Goal: Task Accomplishment & Management: Manage account settings

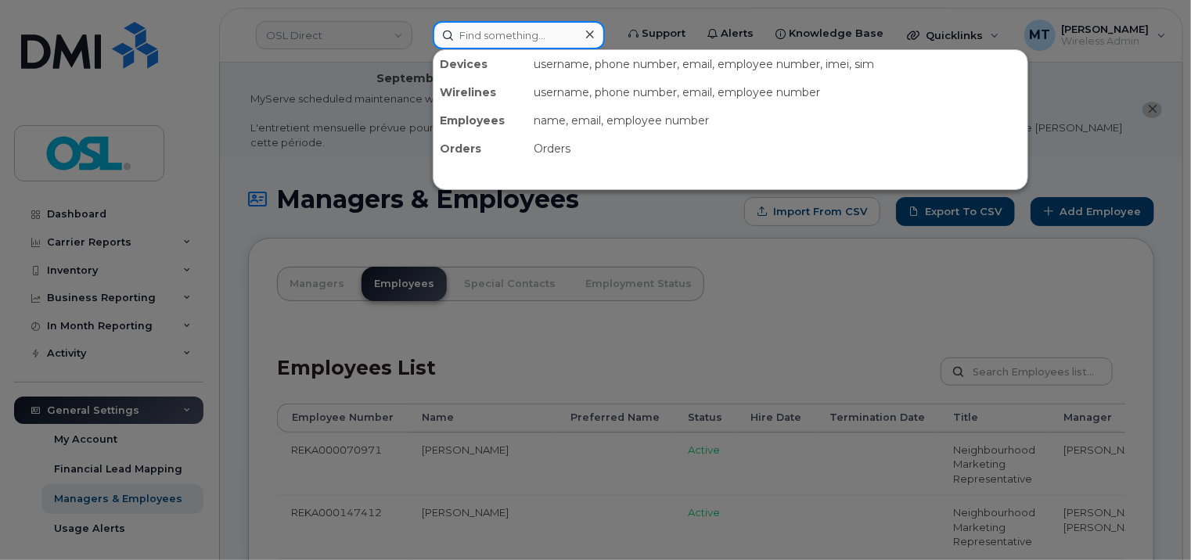
click at [509, 29] on input at bounding box center [519, 35] width 172 height 28
paste input "[EMAIL_ADDRESS][PERSON_NAME][DOMAIN_NAME]"
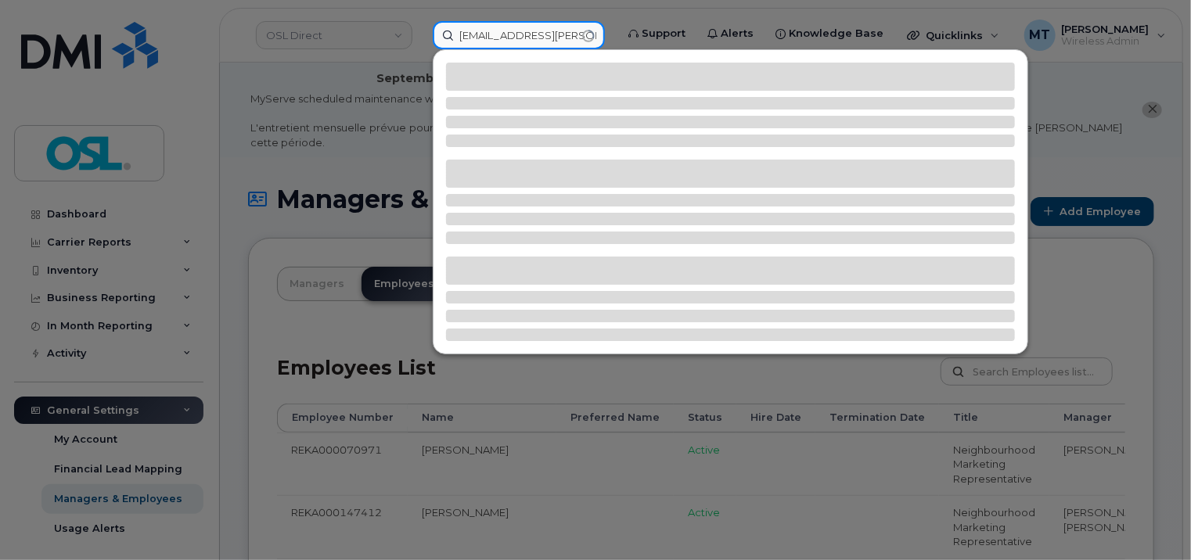
type input "[EMAIL_ADDRESS][PERSON_NAME][DOMAIN_NAME]"
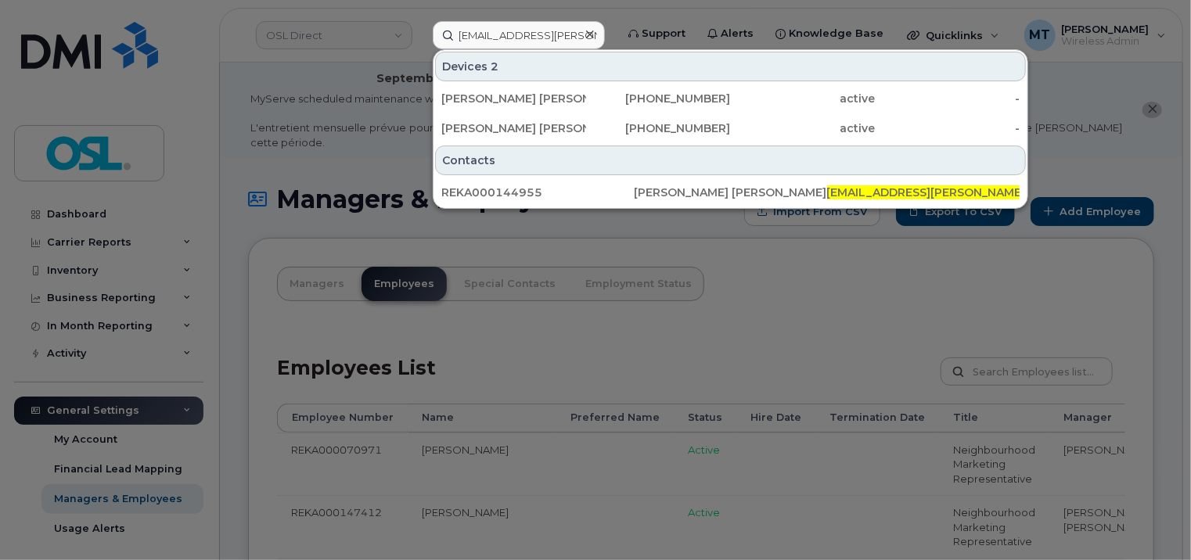
click at [701, 294] on div at bounding box center [595, 280] width 1191 height 560
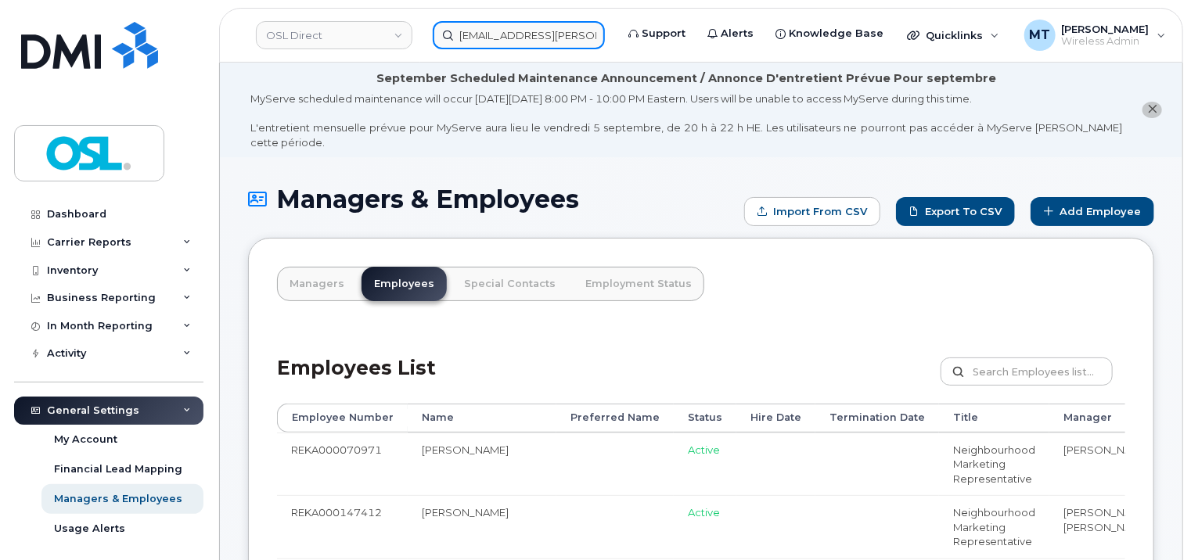
click at [507, 34] on input "[EMAIL_ADDRESS][PERSON_NAME][DOMAIN_NAME]" at bounding box center [519, 35] width 172 height 28
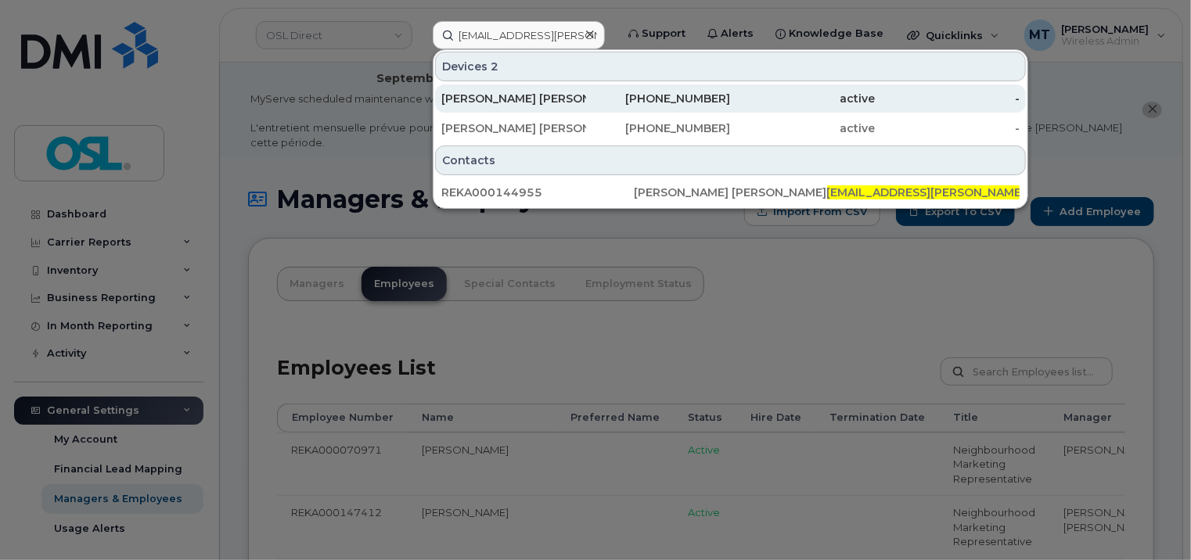
click at [539, 94] on div "[PERSON_NAME] [PERSON_NAME]" at bounding box center [513, 99] width 145 height 16
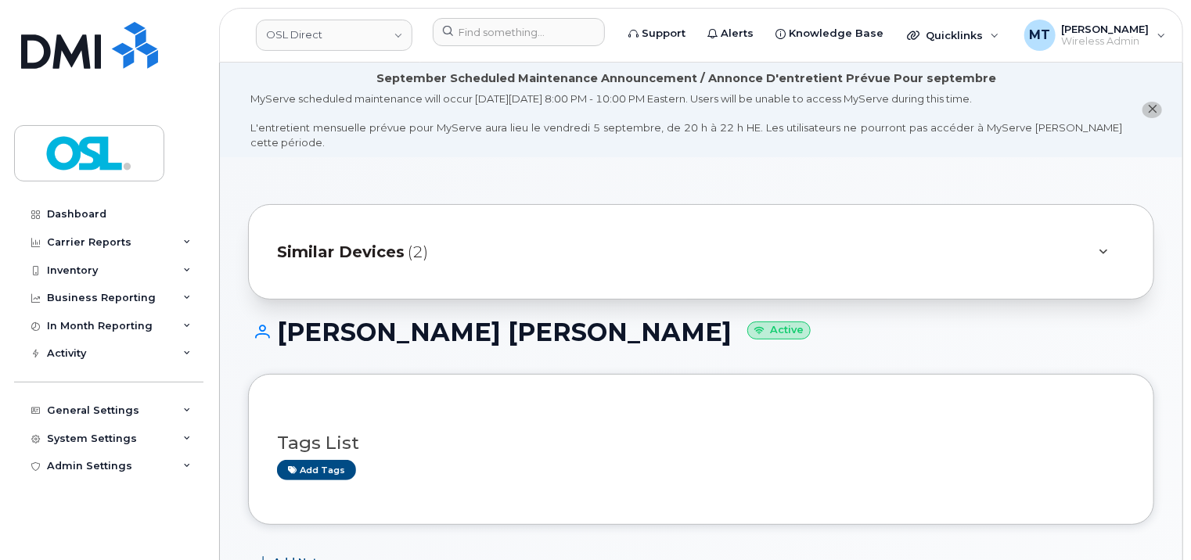
scroll to position [391, 0]
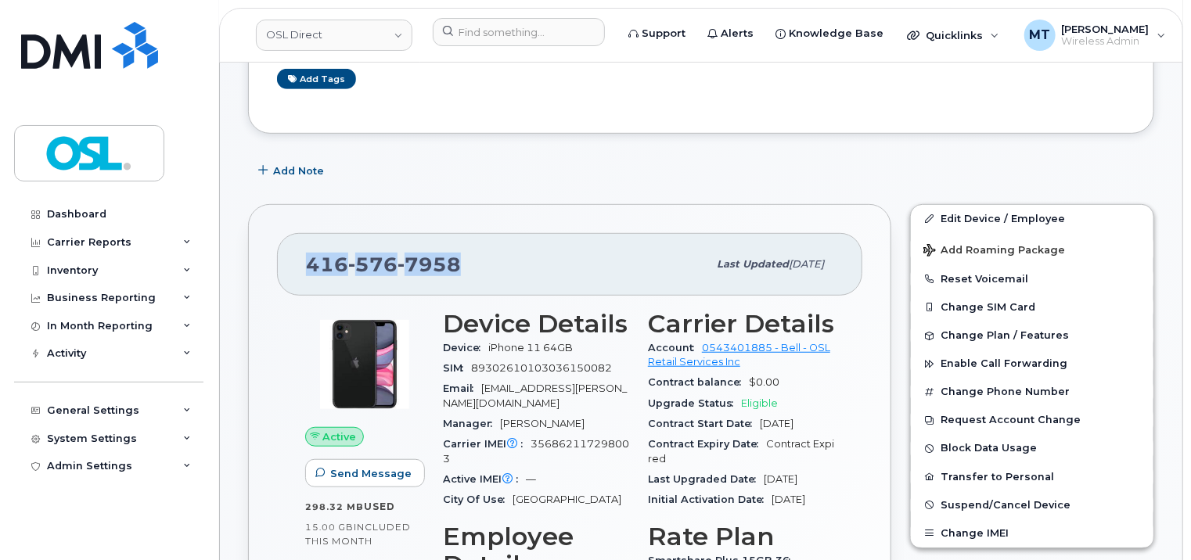
drag, startPoint x: 498, startPoint y: 251, endPoint x: 299, endPoint y: 250, distance: 198.8
click at [299, 250] on div "416 576 7958 Last updated Feb 12, 2025" at bounding box center [570, 264] width 586 height 63
copy span "416 576 7958"
click at [708, 157] on div "Add Note" at bounding box center [701, 171] width 906 height 28
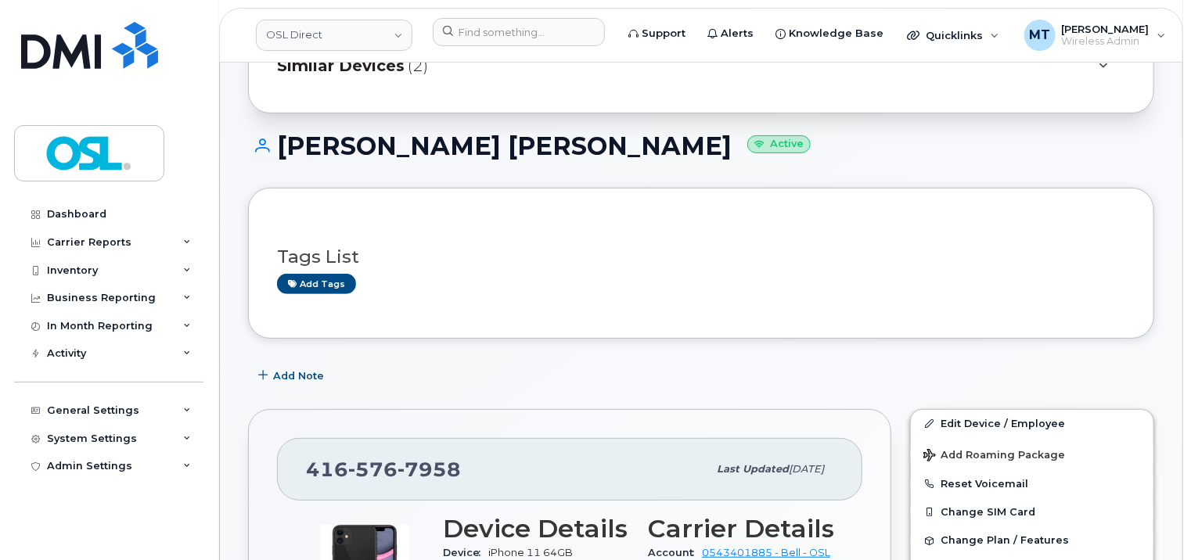
scroll to position [0, 0]
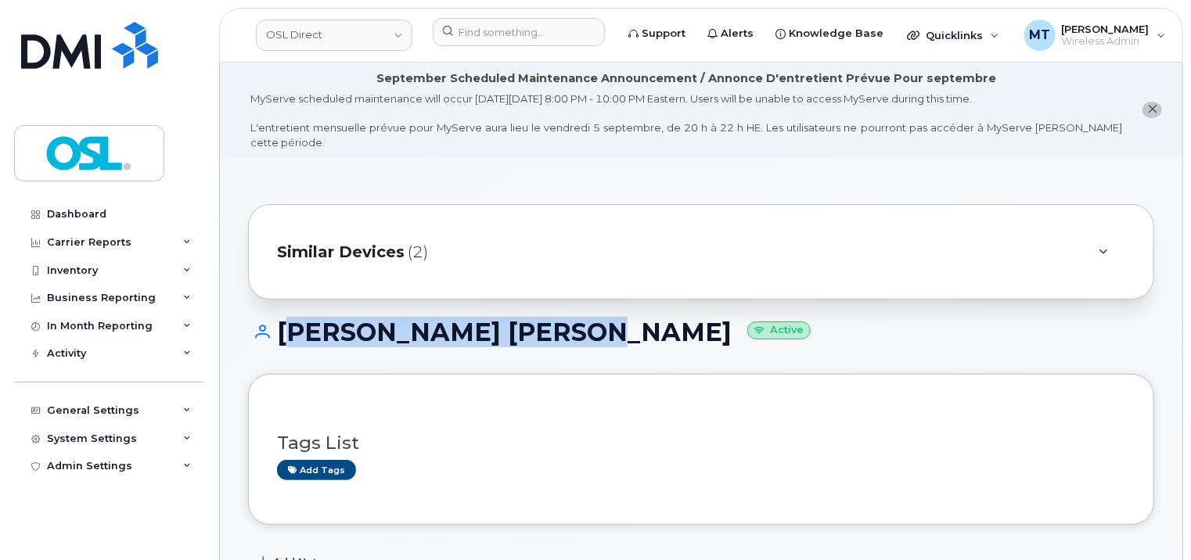
drag, startPoint x: 282, startPoint y: 313, endPoint x: 560, endPoint y: 323, distance: 278.8
click at [560, 323] on h1 "Thi Thanh Truc Huynh Active" at bounding box center [701, 332] width 906 height 27
copy h1 "[PERSON_NAME] [PERSON_NAME]"
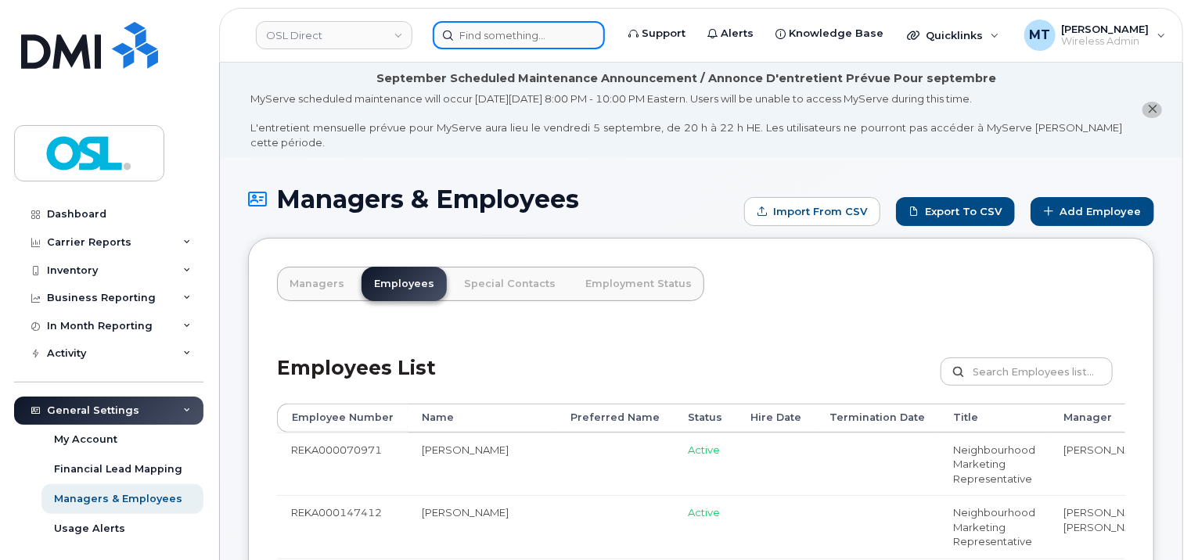
click at [523, 43] on input at bounding box center [519, 35] width 172 height 28
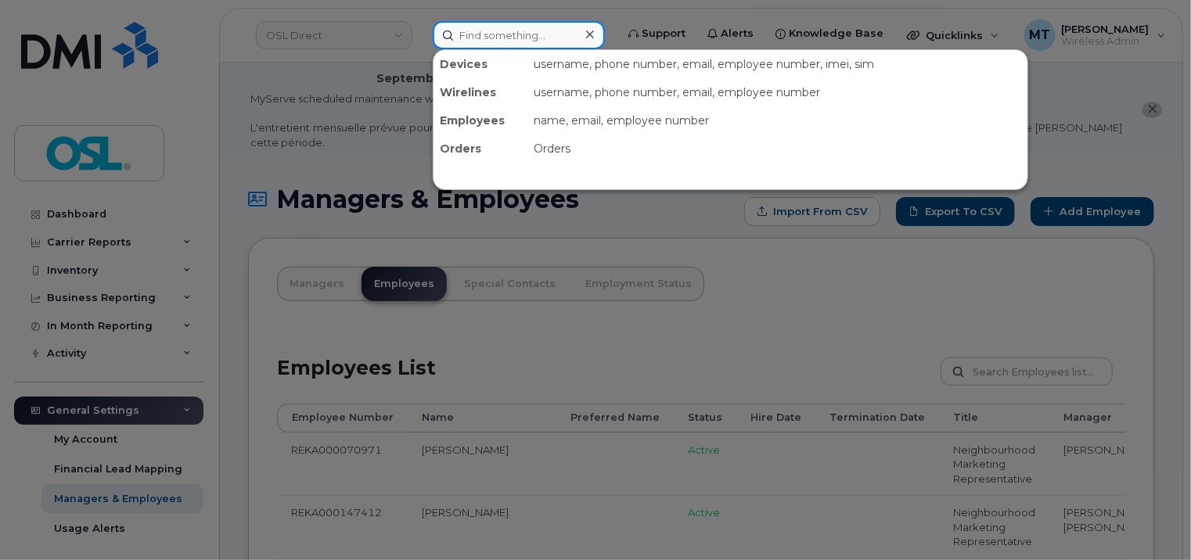
paste input "[PERSON_NAME] [PERSON_NAME]"
type input "[PERSON_NAME] [PERSON_NAME]"
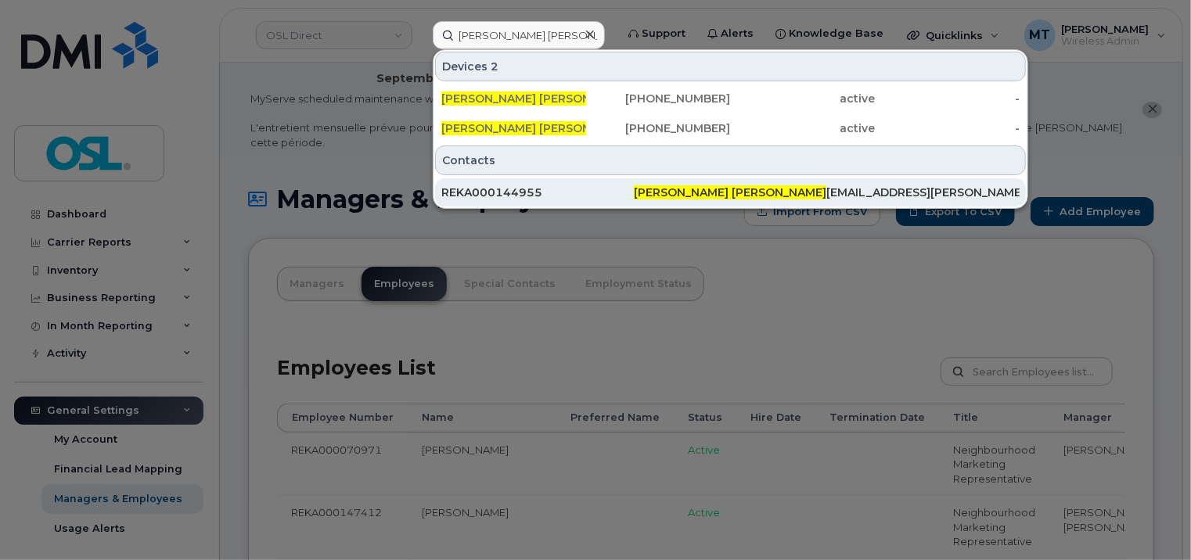
click at [515, 192] on div "REKA000144955" at bounding box center [537, 193] width 193 height 16
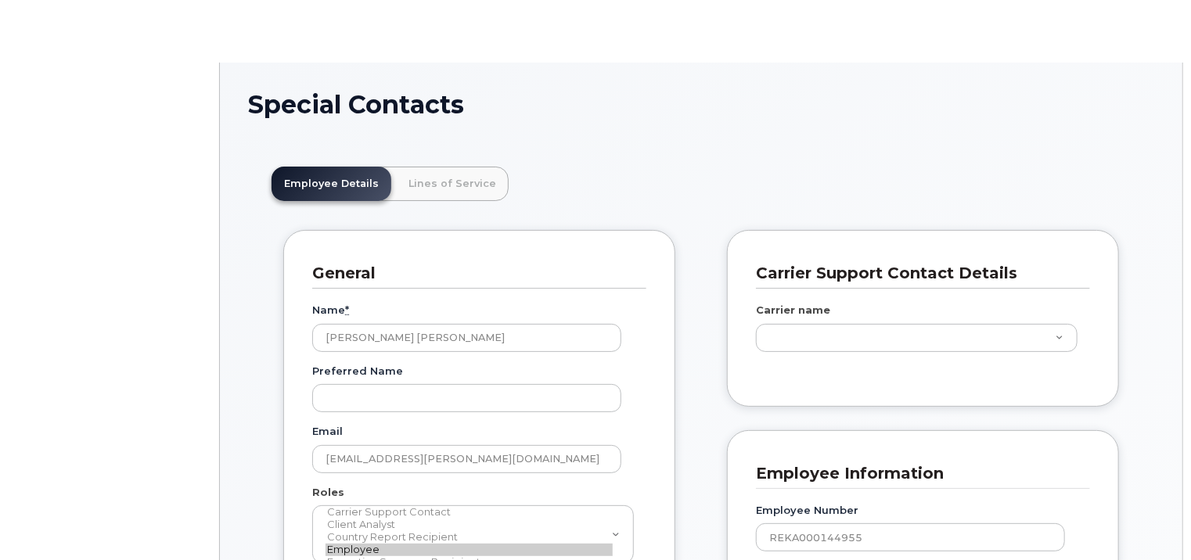
scroll to position [47, 0]
type input "3358096"
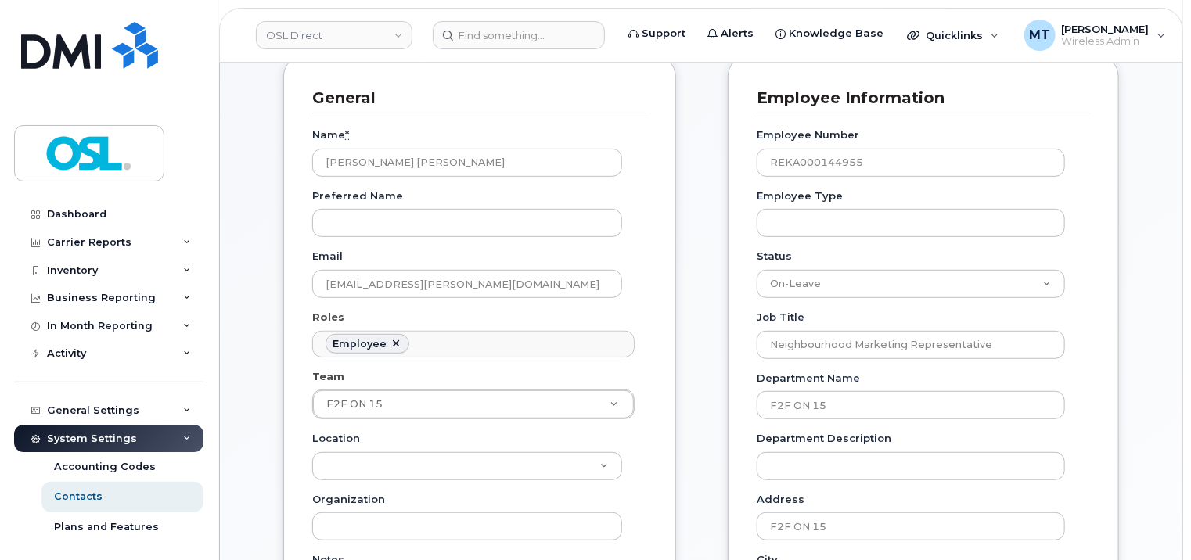
scroll to position [315, 0]
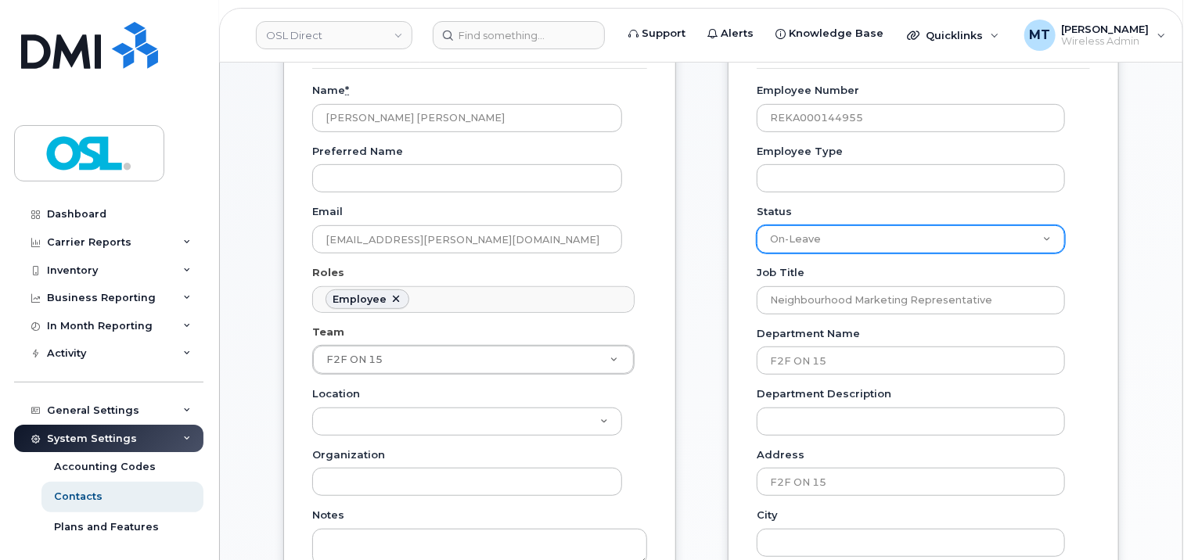
click at [1045, 225] on select "Active On-Leave Long Term Short Term Maternity Leave Temp Layoff Inactive" at bounding box center [911, 239] width 308 height 28
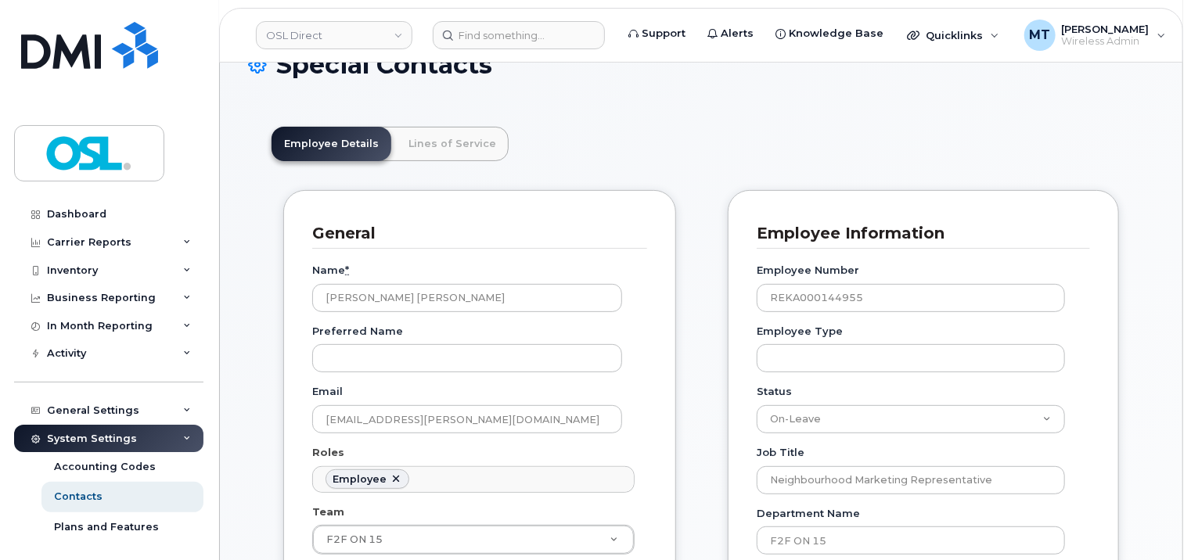
scroll to position [313, 0]
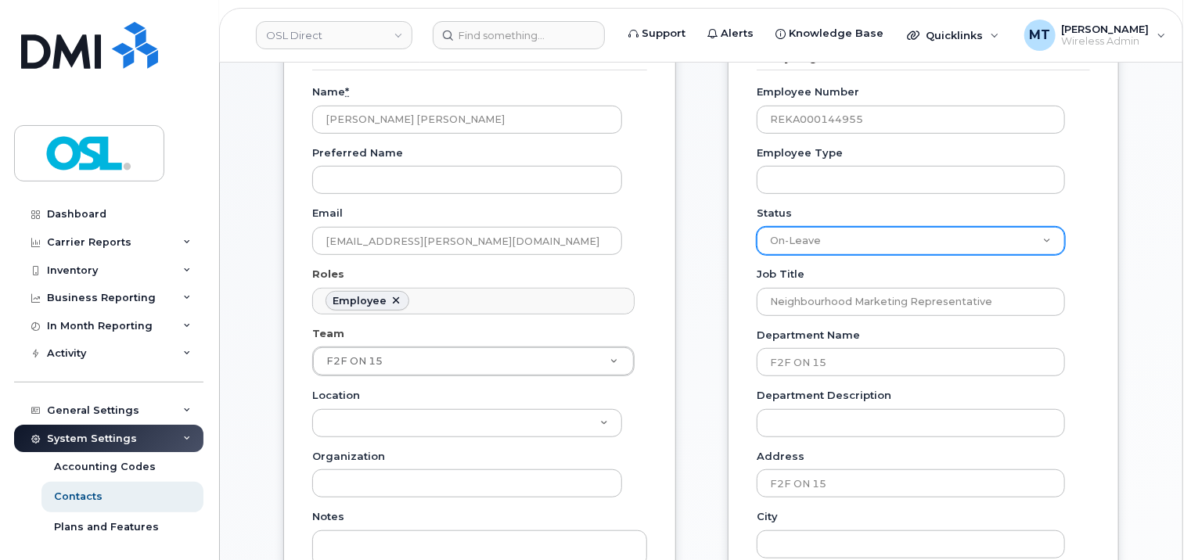
click at [1021, 232] on select "Active On-Leave Long Term Short Term Maternity Leave Temp Layoff Inactive" at bounding box center [911, 241] width 308 height 28
select select "active"
click at [757, 227] on select "Active On-Leave Long Term Short Term Maternity Leave Temp Layoff Inactive" at bounding box center [911, 241] width 308 height 28
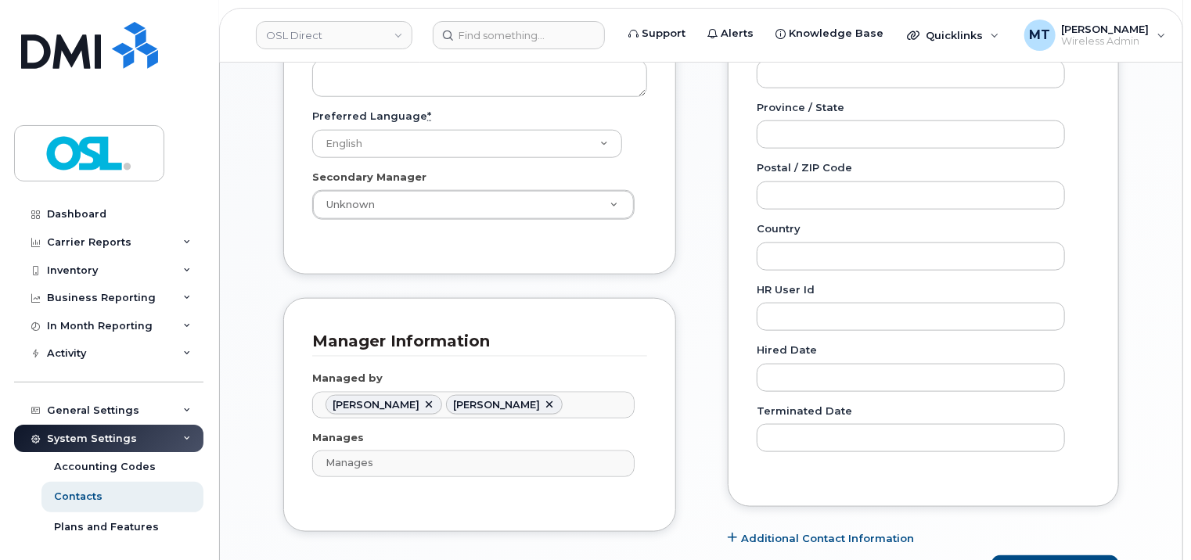
scroll to position [1096, 0]
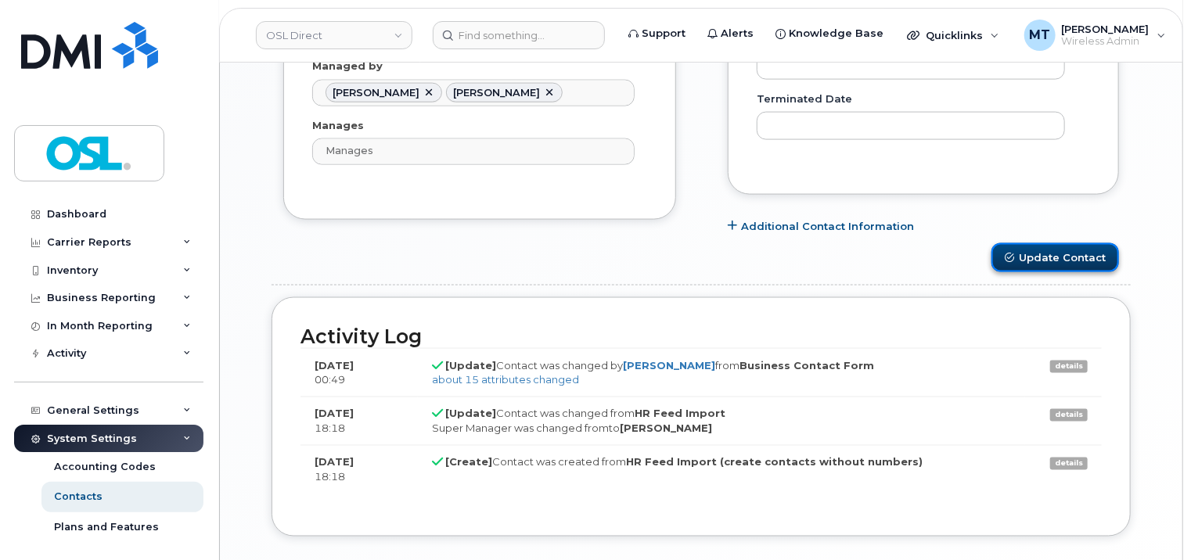
click at [1066, 243] on button "Update Contact" at bounding box center [1056, 257] width 128 height 29
